Goal: Information Seeking & Learning: Learn about a topic

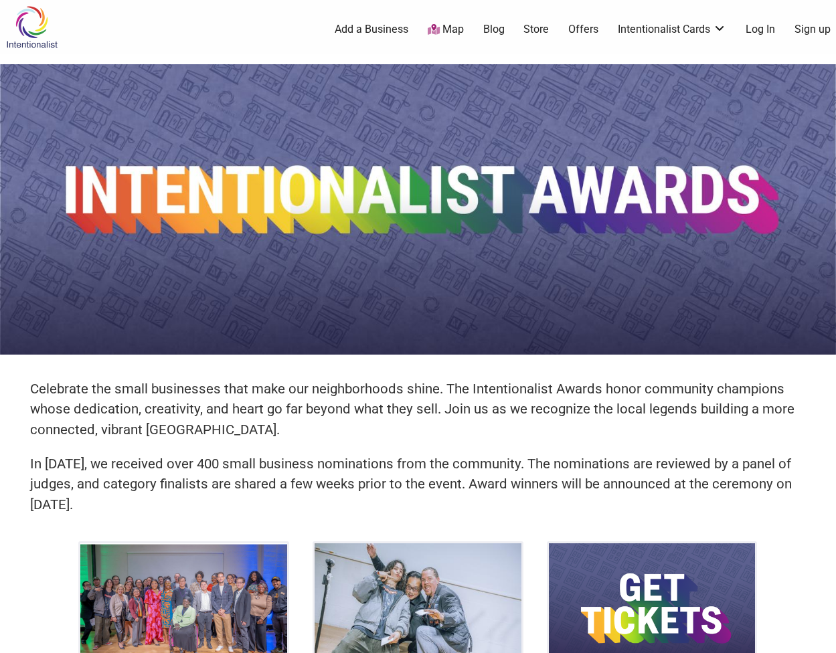
click at [622, 221] on img at bounding box center [418, 209] width 836 height 290
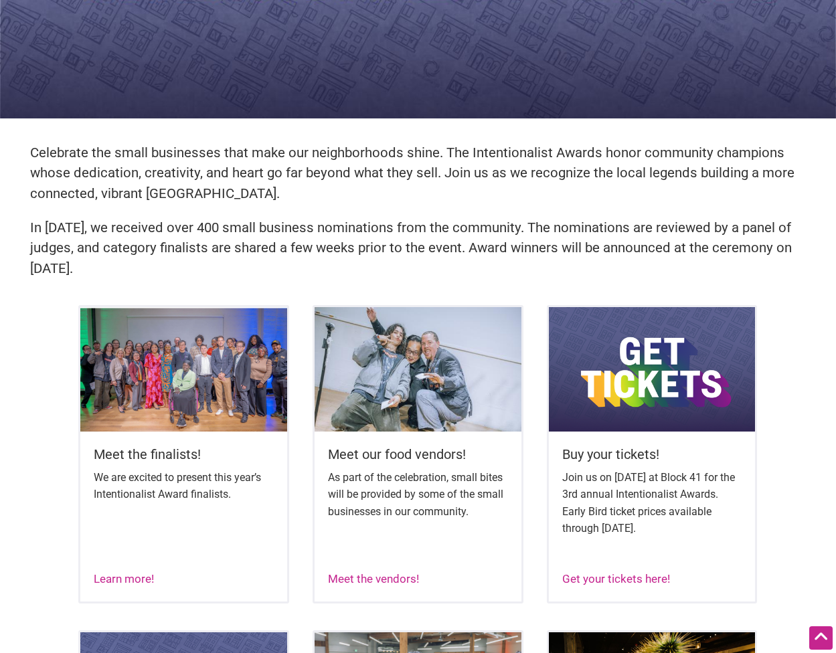
scroll to position [268, 0]
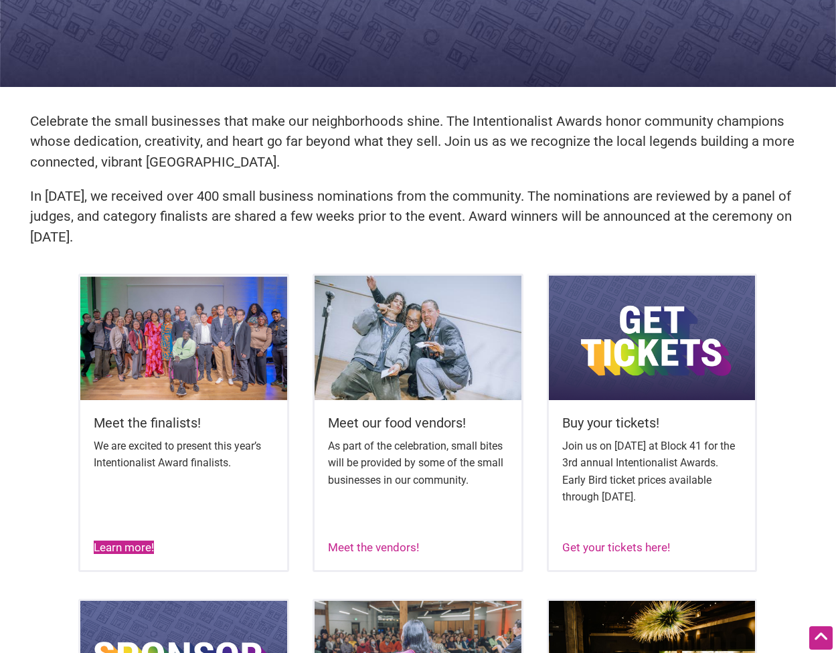
click at [143, 554] on link "Learn more!" at bounding box center [124, 547] width 60 height 13
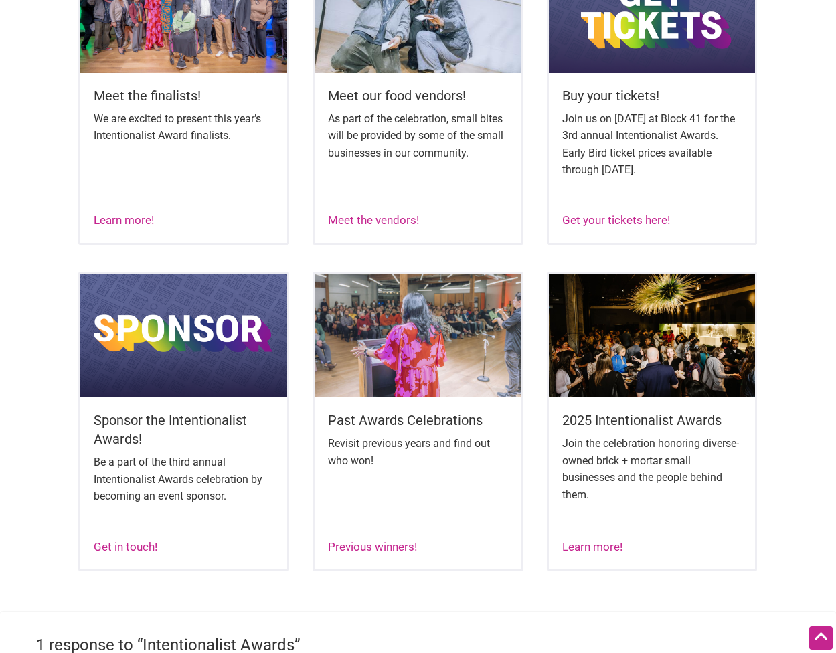
scroll to position [669, 0]
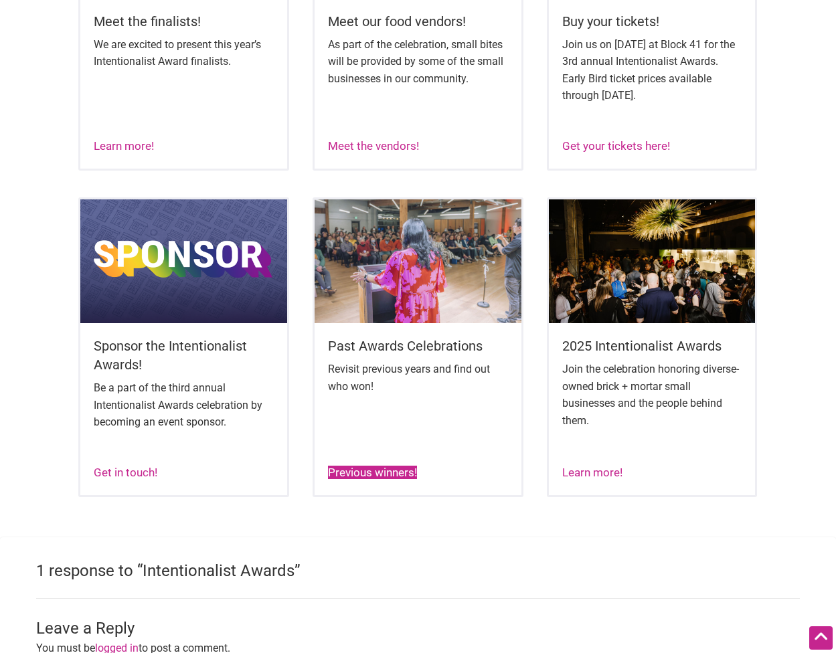
click at [363, 479] on link "Previous winners!" at bounding box center [372, 472] width 89 height 13
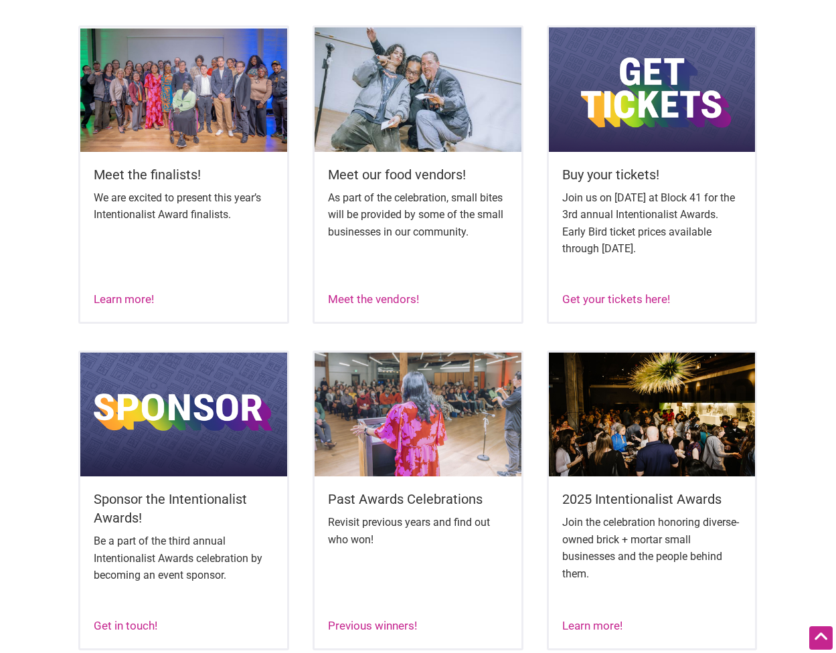
scroll to position [197, 0]
